Goal: Information Seeking & Learning: Learn about a topic

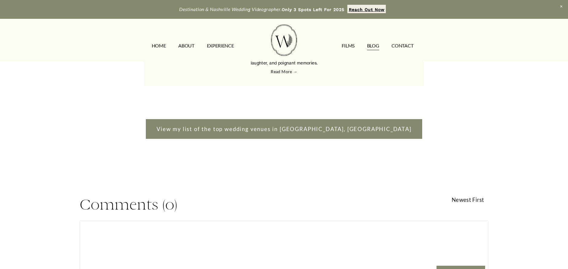
scroll to position [1289, 0]
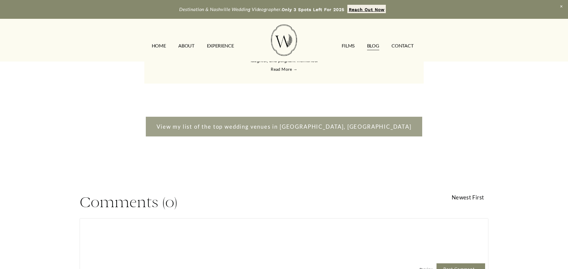
click at [310, 120] on link "View my list of the top wedding venues in Nashville, TN" at bounding box center [284, 127] width 277 height 20
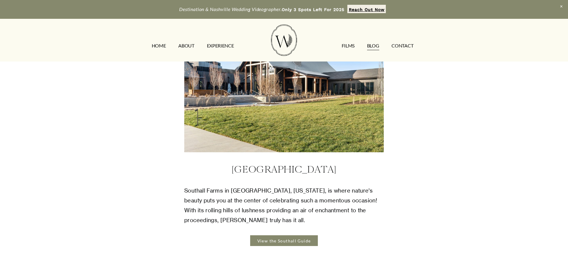
scroll to position [195, 0]
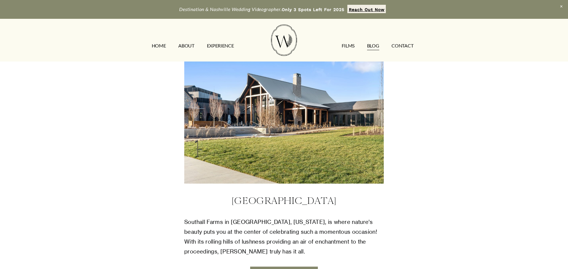
click at [264, 266] on link "View the Southall Guide" at bounding box center [283, 271] width 67 height 11
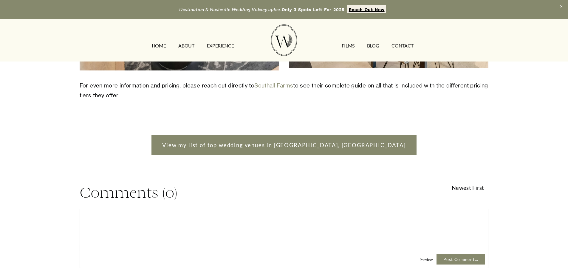
scroll to position [3795, 0]
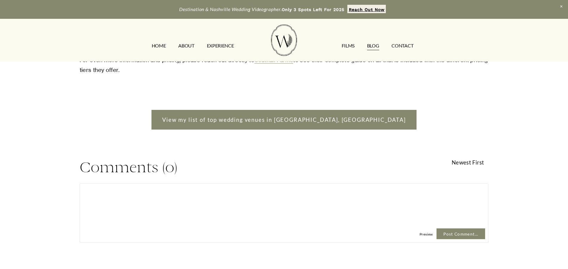
click at [286, 63] on link "Southall Farms" at bounding box center [273, 60] width 39 height 7
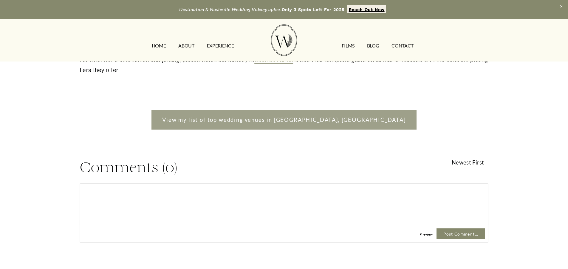
click at [237, 129] on link "View my list of top wedding venues in Nashville, TN" at bounding box center [283, 120] width 265 height 20
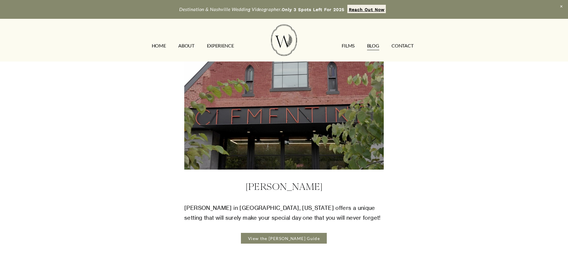
scroll to position [1215, 0]
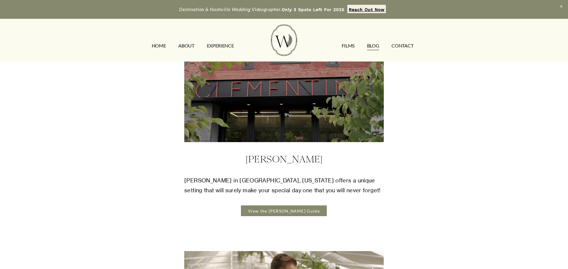
click at [278, 205] on link "View the [PERSON_NAME] Guide" at bounding box center [284, 210] width 86 height 11
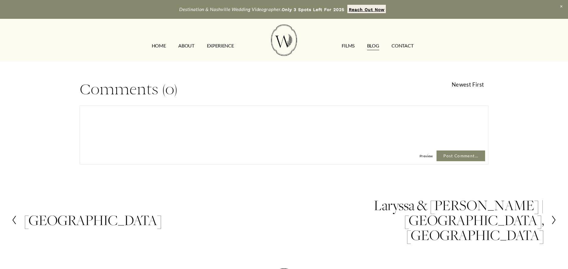
scroll to position [1256, 0]
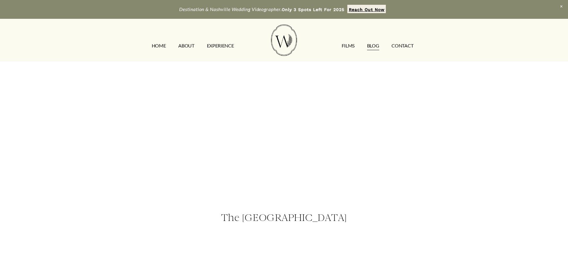
scroll to position [1629, 0]
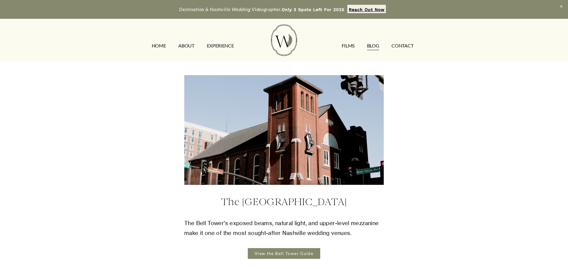
click at [255, 248] on link "View the Bell Tower Guide" at bounding box center [284, 253] width 73 height 11
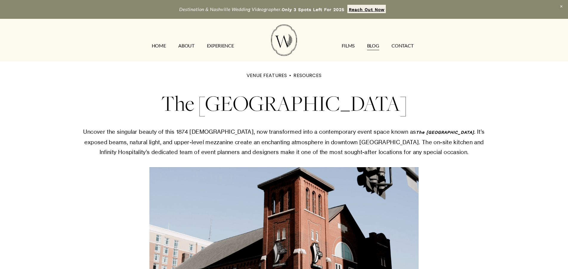
click at [211, 44] on link "EXPERIENCE" at bounding box center [220, 46] width 27 height 10
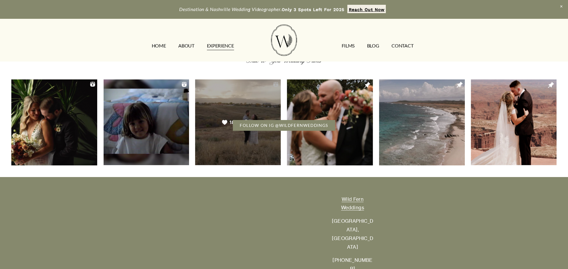
scroll to position [1476, 0]
